Goal: Download file/media

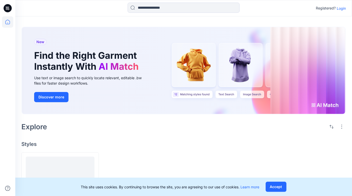
click at [345, 9] on p "Login" at bounding box center [341, 8] width 9 height 5
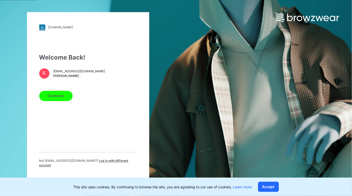
click at [59, 96] on button "Continue" at bounding box center [55, 95] width 33 height 10
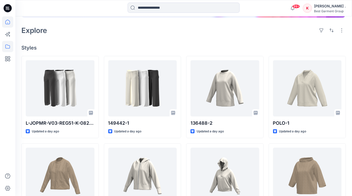
scroll to position [107, 0]
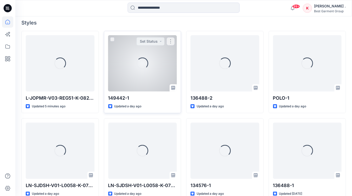
scroll to position [139, 0]
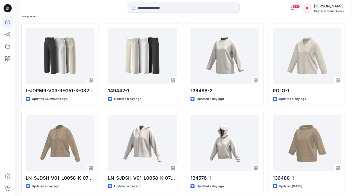
scroll to position [146, 0]
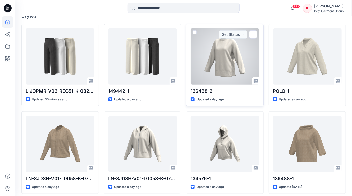
click at [231, 58] on div at bounding box center [225, 56] width 69 height 56
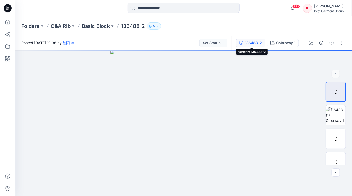
click at [257, 43] on div "136488-2" at bounding box center [253, 43] width 17 height 6
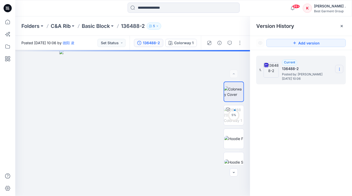
click at [342, 66] on section at bounding box center [339, 69] width 8 height 8
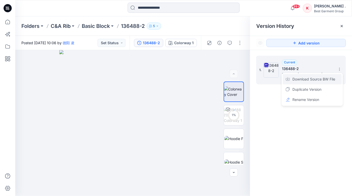
click at [305, 80] on span "Download Source BW File" at bounding box center [314, 79] width 43 height 6
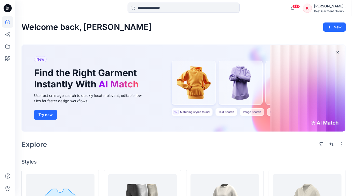
click at [320, 9] on div "[PERSON_NAME] ." at bounding box center [330, 6] width 32 height 6
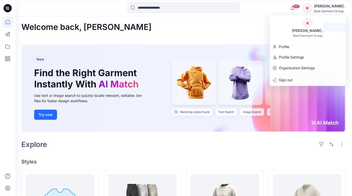
click at [209, 25] on div "Welcome back, [PERSON_NAME]" at bounding box center [183, 26] width 325 height 9
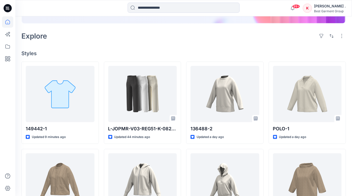
scroll to position [108, 0]
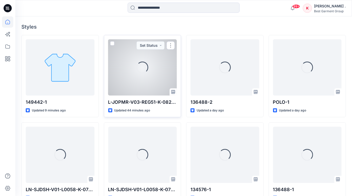
scroll to position [142, 0]
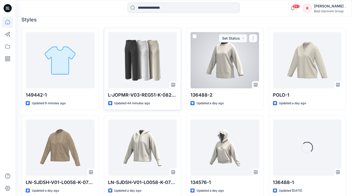
click at [229, 55] on div at bounding box center [225, 60] width 69 height 56
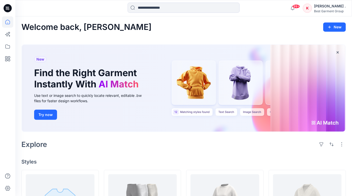
scroll to position [142, 0]
